Goal: Task Accomplishment & Management: Manage account settings

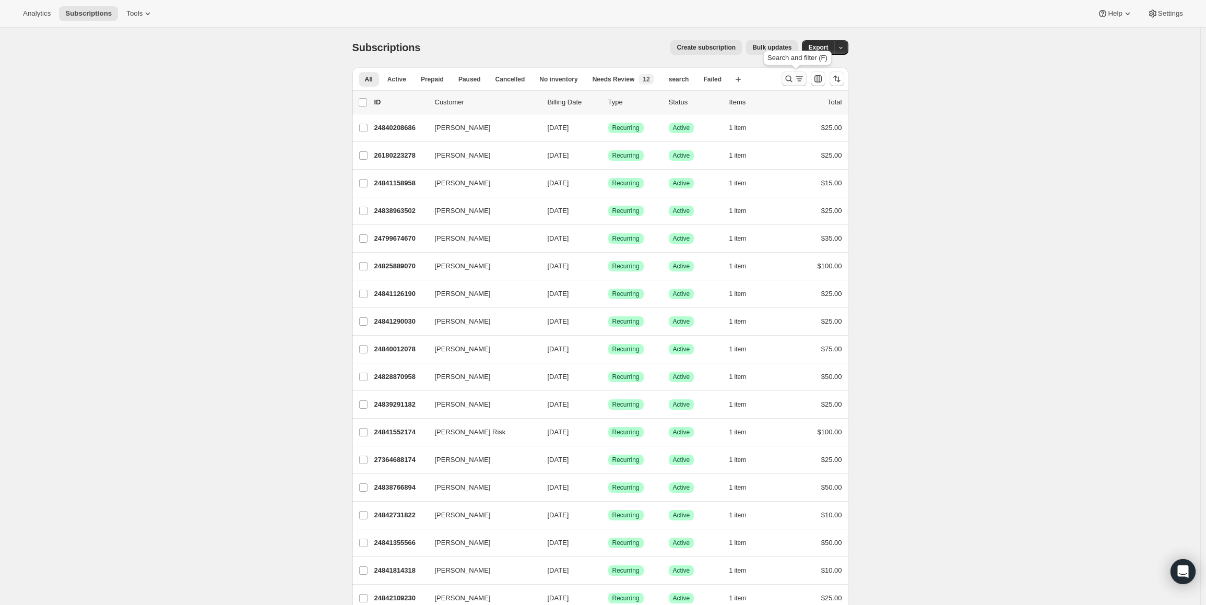
click at [790, 77] on icon "Search and filter results" at bounding box center [788, 79] width 10 height 10
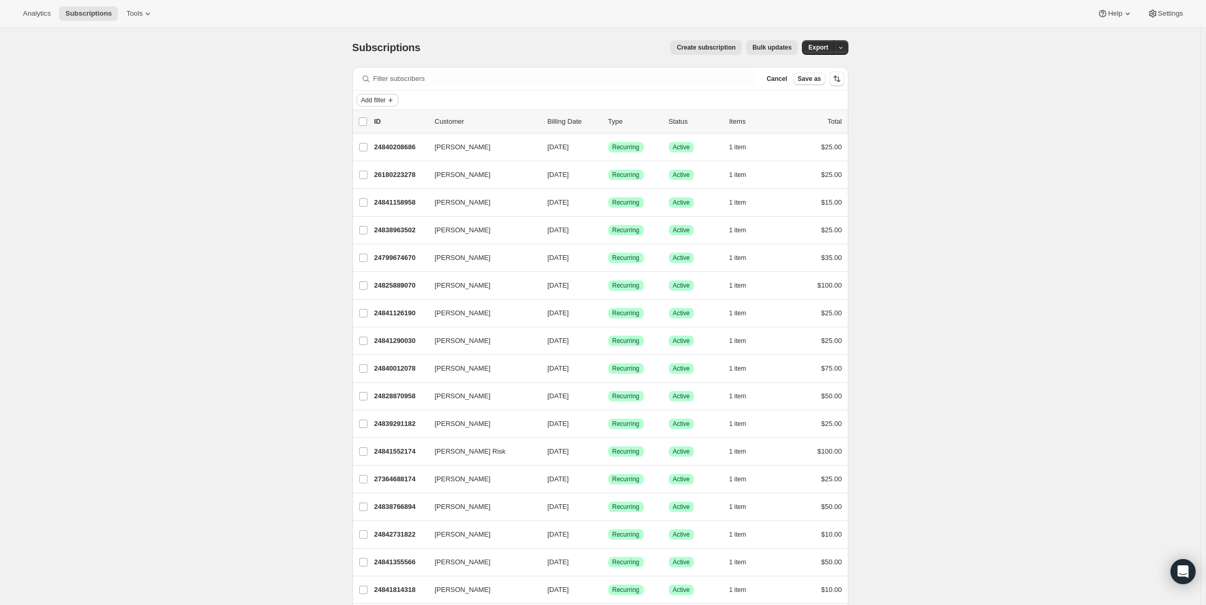
click at [386, 98] on span "Add filter" at bounding box center [373, 100] width 25 height 8
click at [368, 243] on span "Created date" at bounding box center [362, 244] width 39 height 8
click at [368, 181] on span at bounding box center [370, 180] width 8 height 8
click at [366, 177] on input "Custom" at bounding box center [366, 176] width 1 height 1
radio input "true"
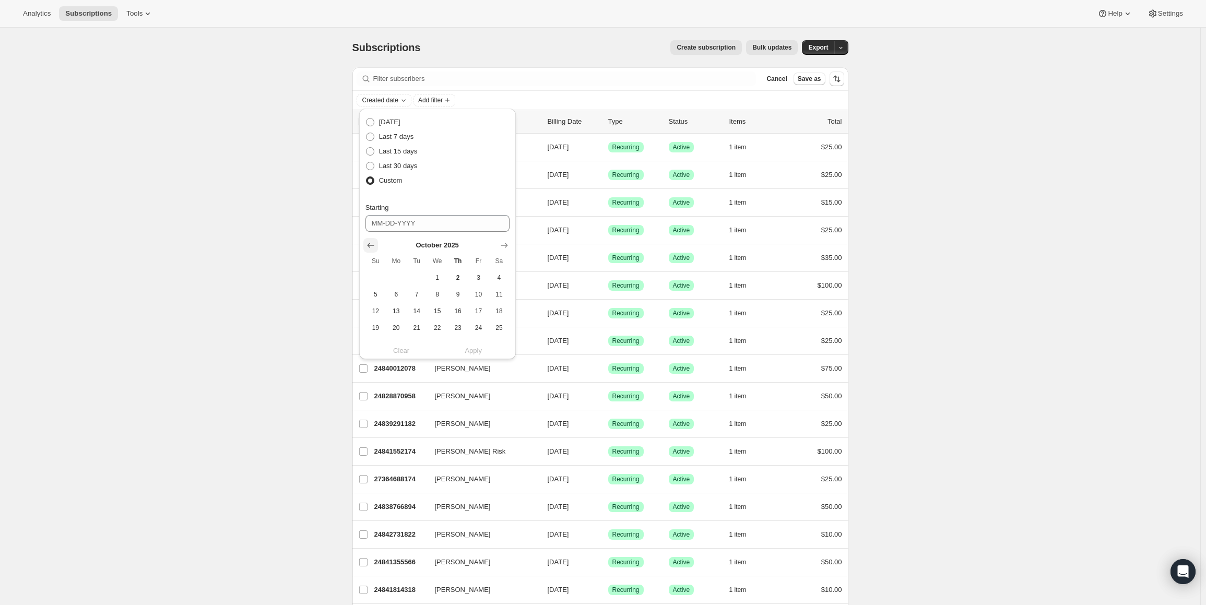
click at [367, 243] on icon "Show previous month, September 2025" at bounding box center [370, 245] width 10 height 10
click at [393, 273] on span "1" at bounding box center [396, 277] width 12 height 8
type input "09-01-2025"
click at [373, 212] on icon "Show previous month, September 2025" at bounding box center [370, 212] width 10 height 10
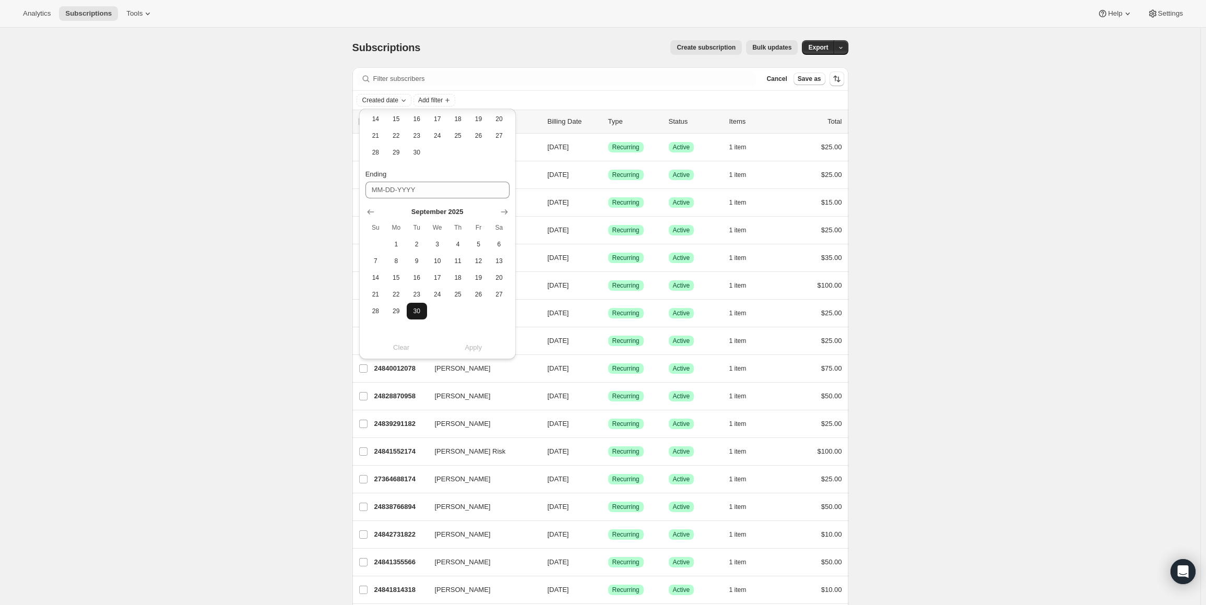
click at [421, 307] on span "30" at bounding box center [417, 311] width 12 height 8
type input "09-30-2025"
click at [474, 345] on span "Apply" at bounding box center [473, 347] width 17 height 10
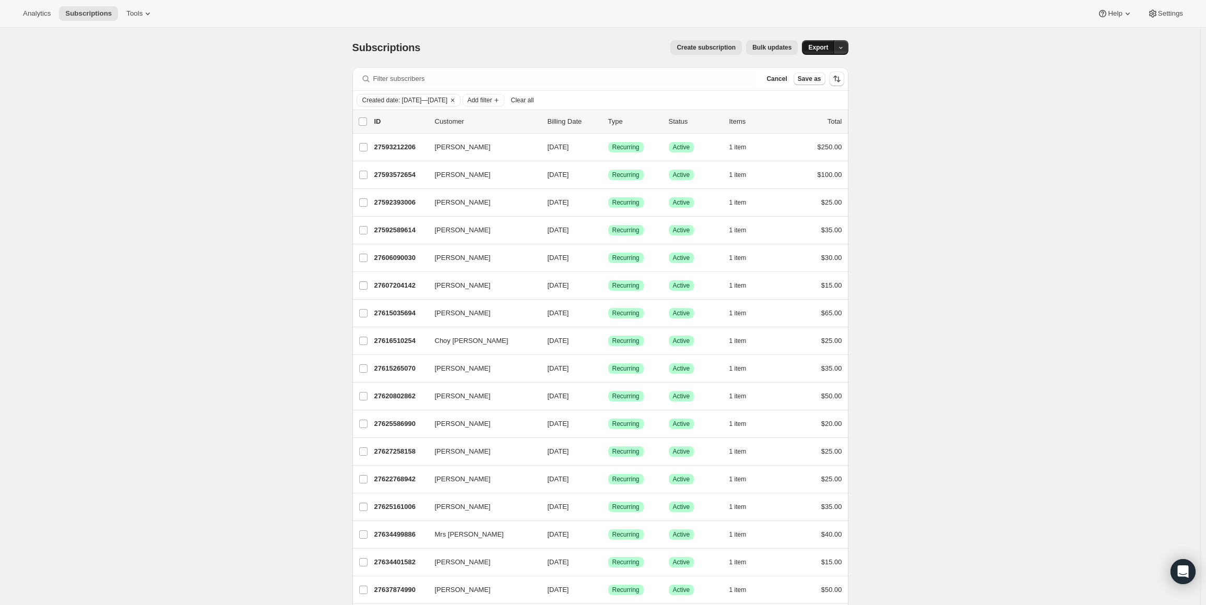
click at [819, 45] on span "Export" at bounding box center [818, 47] width 20 height 8
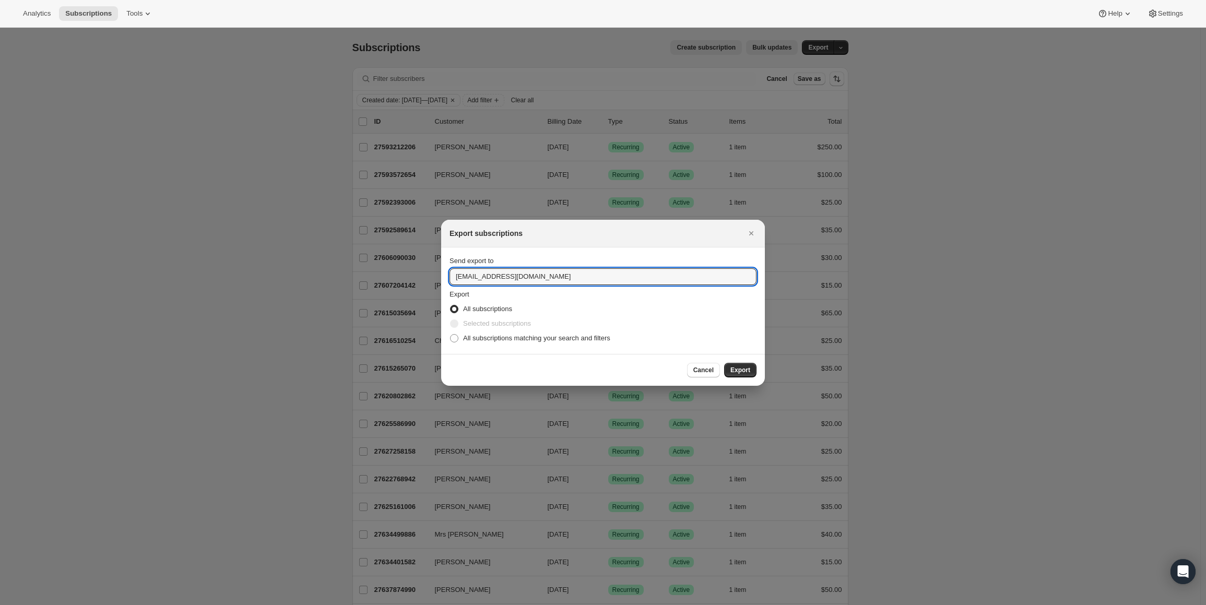
drag, startPoint x: 467, startPoint y: 261, endPoint x: 454, endPoint y: 263, distance: 12.6
click at [454, 263] on div "Send export to dailyhope@pastorrick.com" at bounding box center [602, 270] width 307 height 29
type input "kim@pastorrick.com"
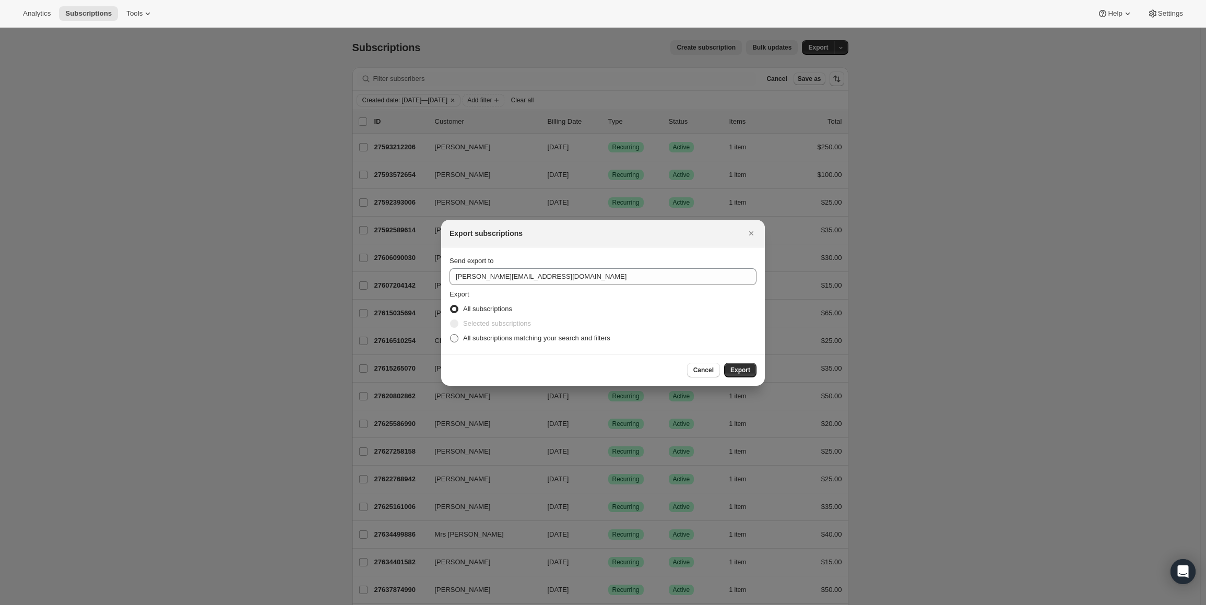
click at [452, 341] on span ":ra:" at bounding box center [454, 338] width 8 height 8
click at [450, 335] on input "All subscriptions matching your search and filters" at bounding box center [450, 334] width 1 height 1
radio input "true"
click at [744, 372] on span "Export" at bounding box center [740, 370] width 20 height 8
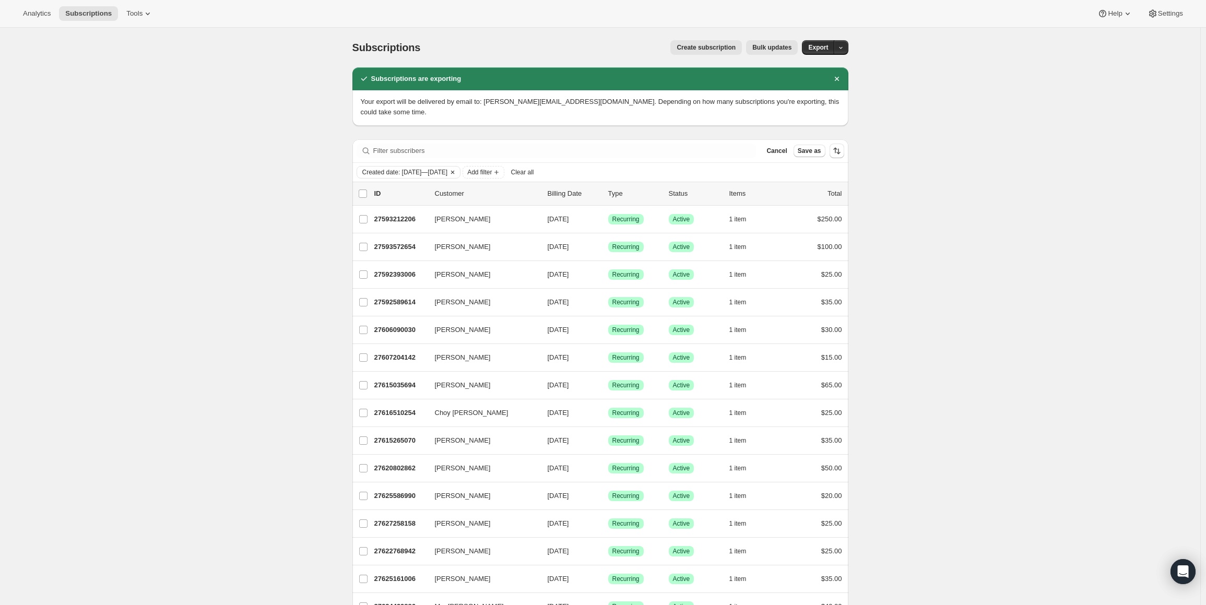
click at [457, 168] on icon "Clear" at bounding box center [452, 172] width 8 height 8
click at [838, 78] on icon "Dismiss notification" at bounding box center [836, 79] width 4 height 4
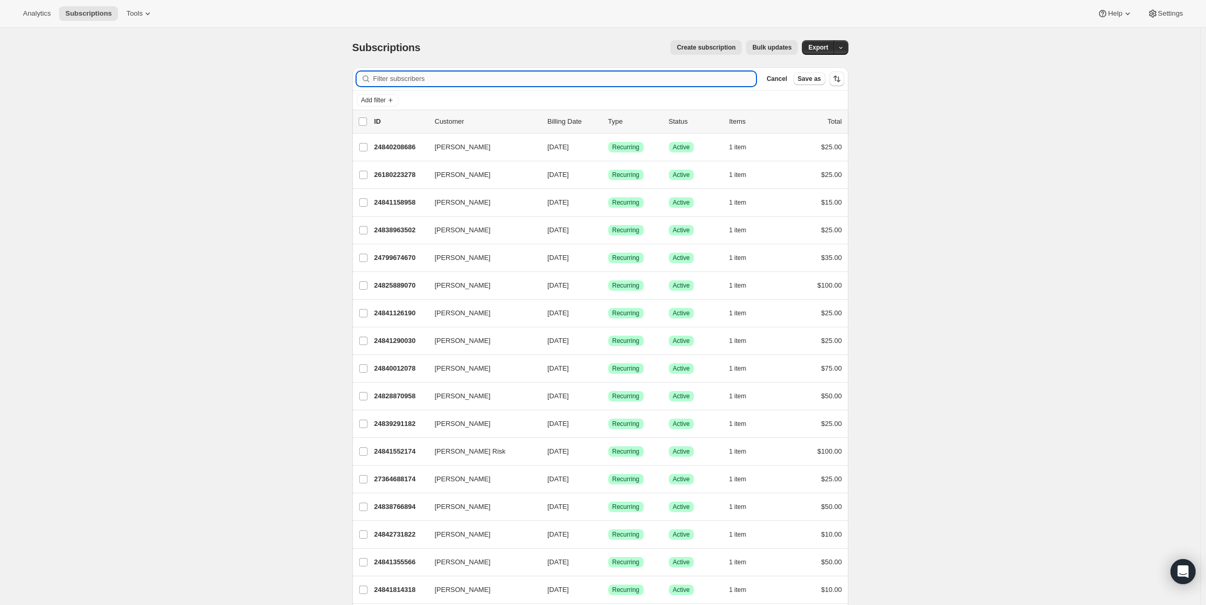
paste input "I didn't agree to a monthly gift. I give on my terms. I support other ministrie…"
type input "I didn't agree to a monthly gift. I give on my terms. I support other ministrie…"
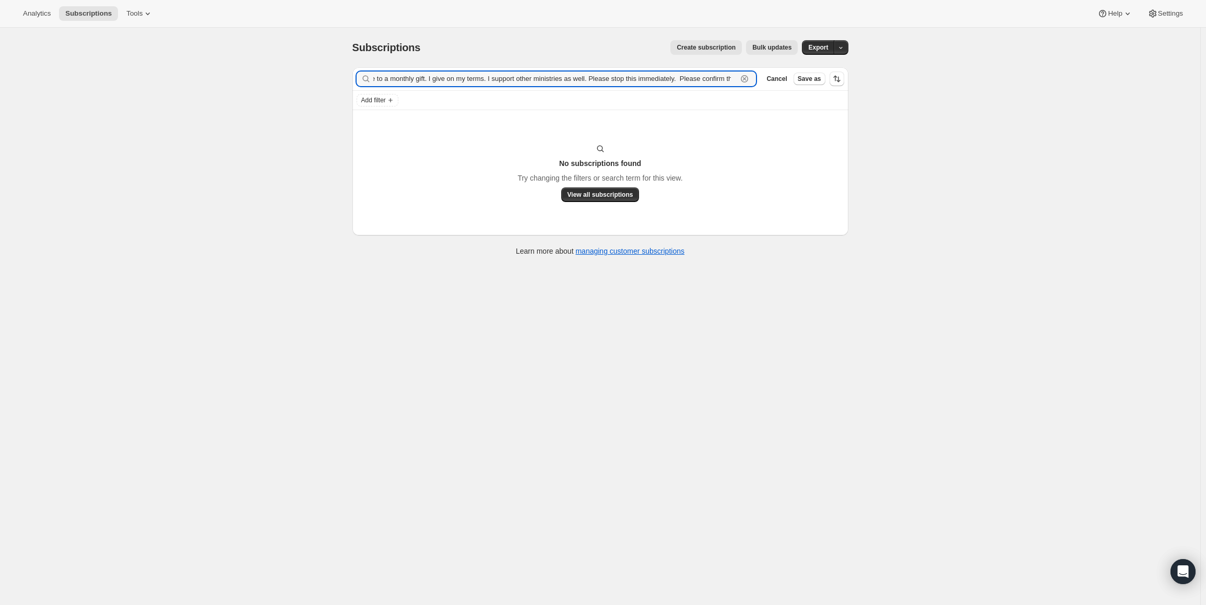
scroll to position [0, 0]
drag, startPoint x: 742, startPoint y: 80, endPoint x: 343, endPoint y: 78, distance: 398.8
click at [343, 78] on div "Subscriptions. This page is ready Subscriptions Create subscription Bulk update…" at bounding box center [600, 147] width 521 height 239
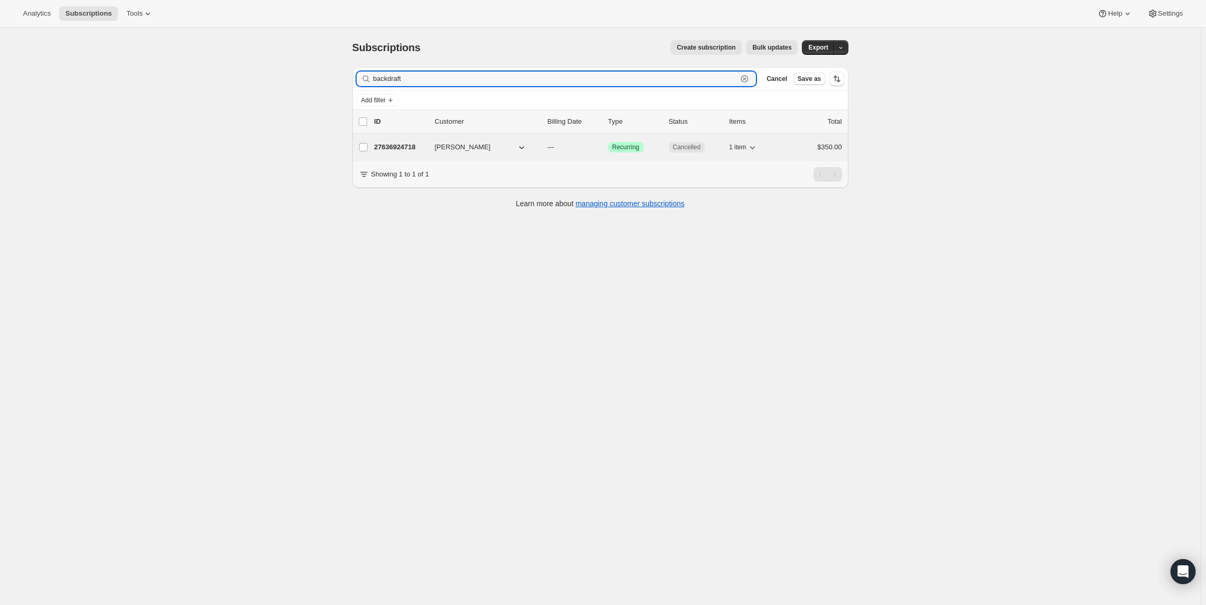
type input "backdraft"
click at [398, 144] on p "27636924718" at bounding box center [400, 147] width 52 height 10
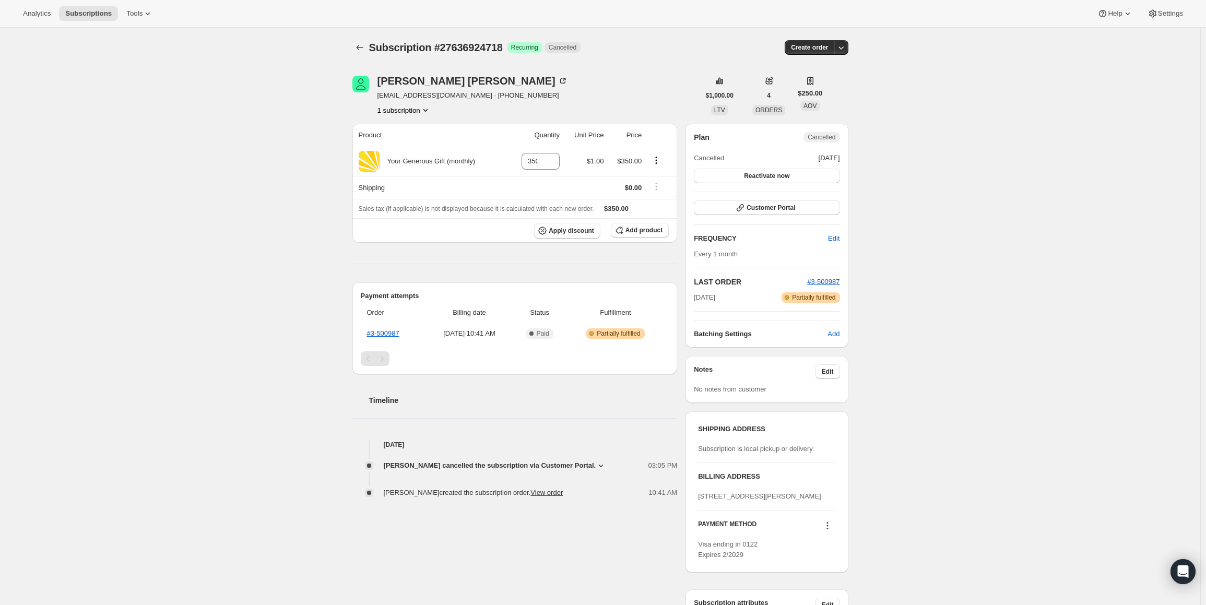
click at [953, 324] on div "Subscription #27636924718. This page is ready Subscription #27636924718 Success…" at bounding box center [600, 366] width 1200 height 677
click at [358, 45] on icon "Subscriptions" at bounding box center [359, 47] width 10 height 10
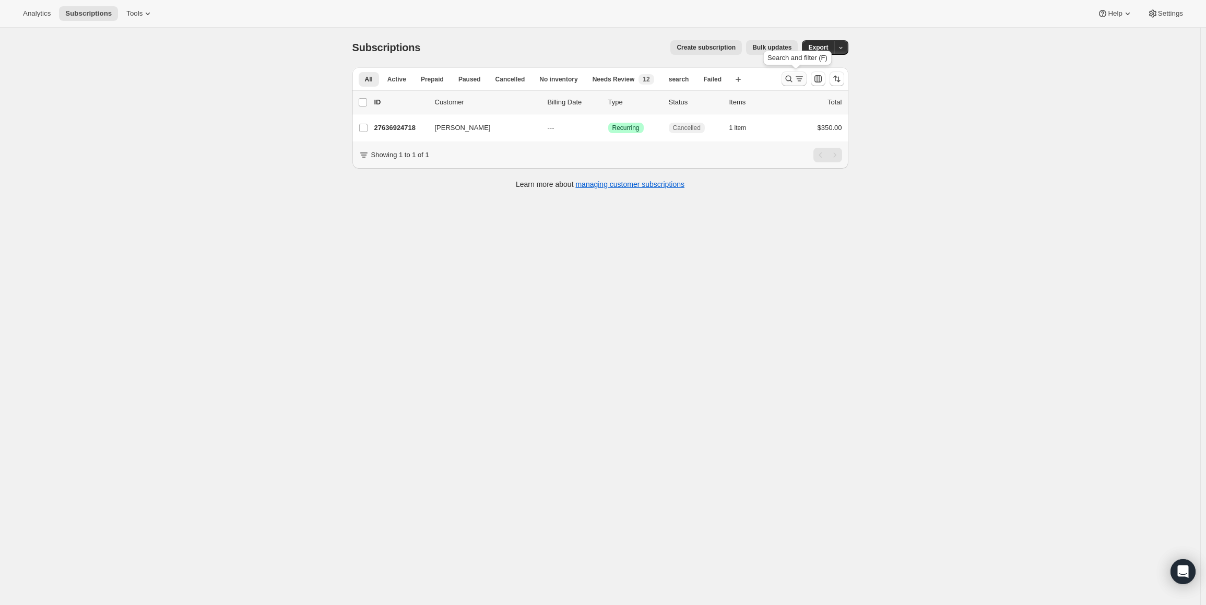
click at [792, 75] on icon "Search and filter results" at bounding box center [788, 79] width 10 height 10
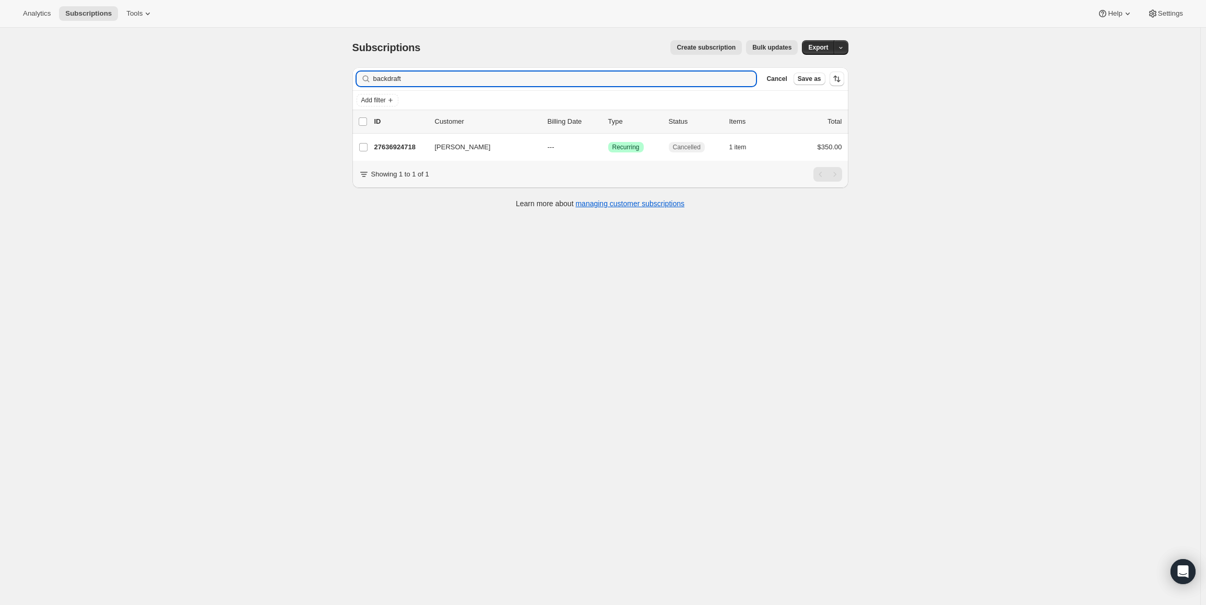
drag, startPoint x: 427, startPoint y: 85, endPoint x: 361, endPoint y: 81, distance: 65.9
click at [361, 81] on div "backdraft Clear" at bounding box center [556, 79] width 400 height 15
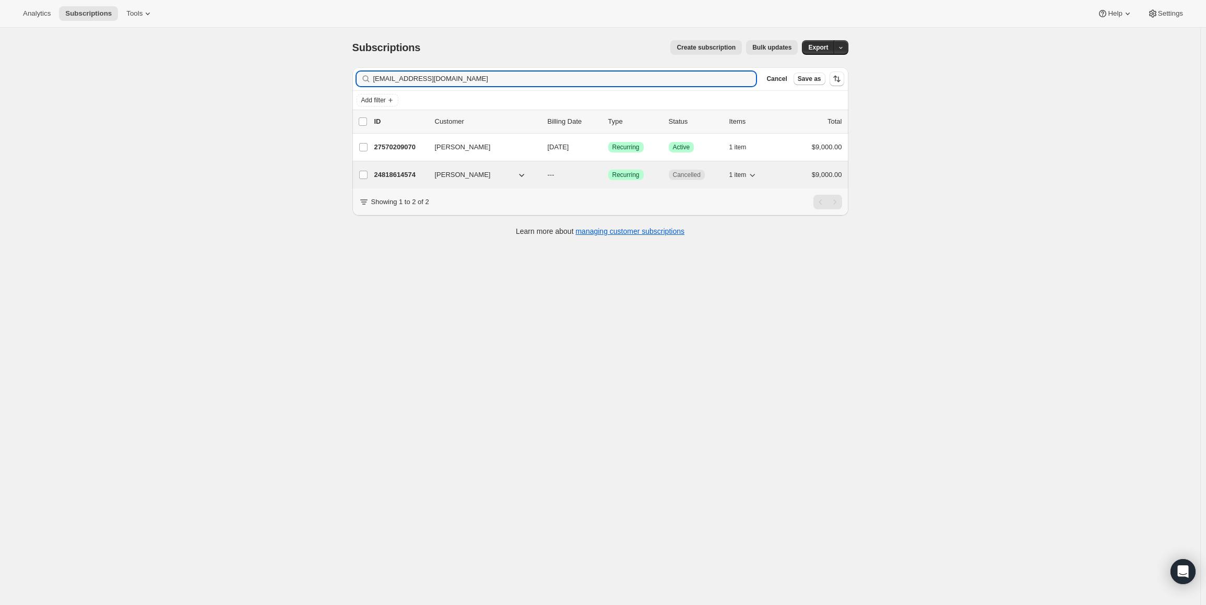
type input "russellbauknight@outlook.com"
click at [396, 170] on p "24818614574" at bounding box center [400, 175] width 52 height 10
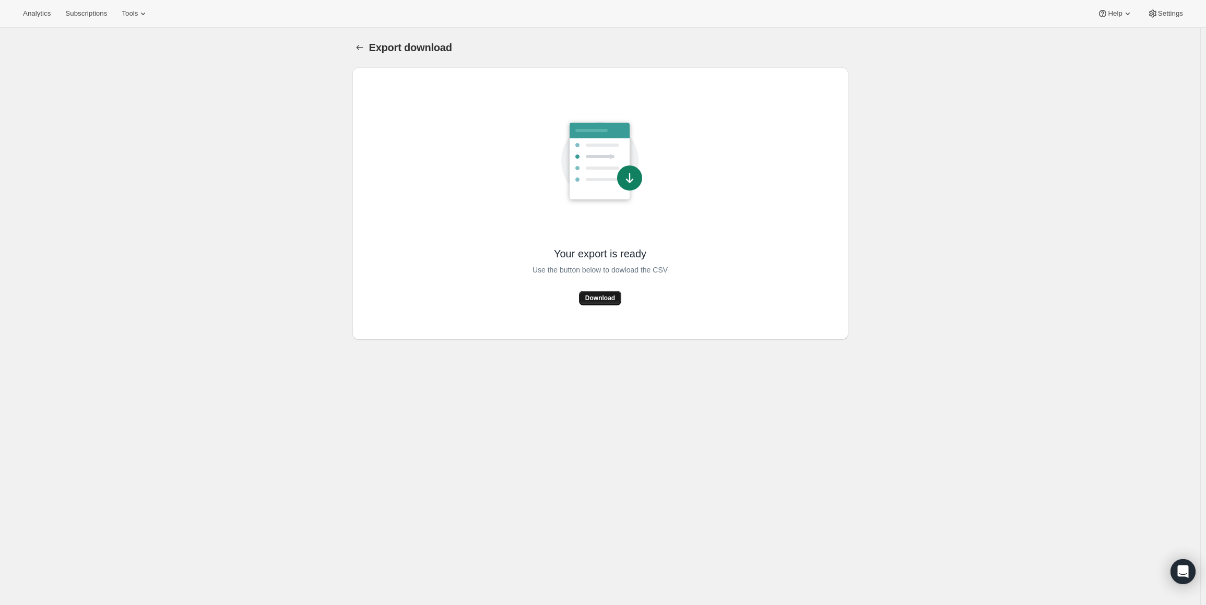
click at [593, 297] on span "Download" at bounding box center [600, 298] width 30 height 8
